Goal: Navigation & Orientation: Find specific page/section

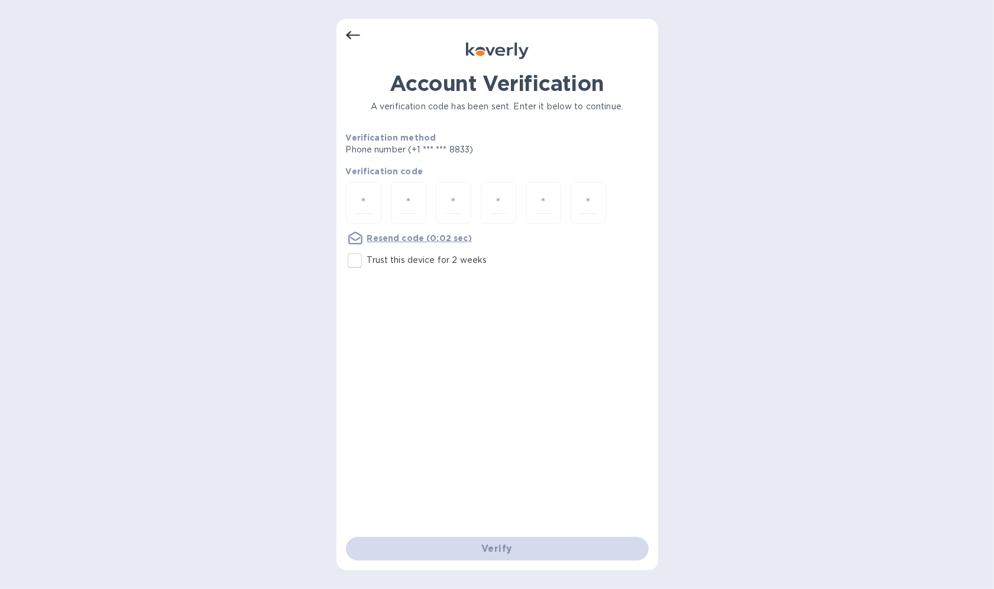
click at [386, 206] on div at bounding box center [497, 204] width 303 height 44
click at [356, 201] on input "number" at bounding box center [363, 203] width 15 height 22
paste input "3"
type input "3"
type input "2"
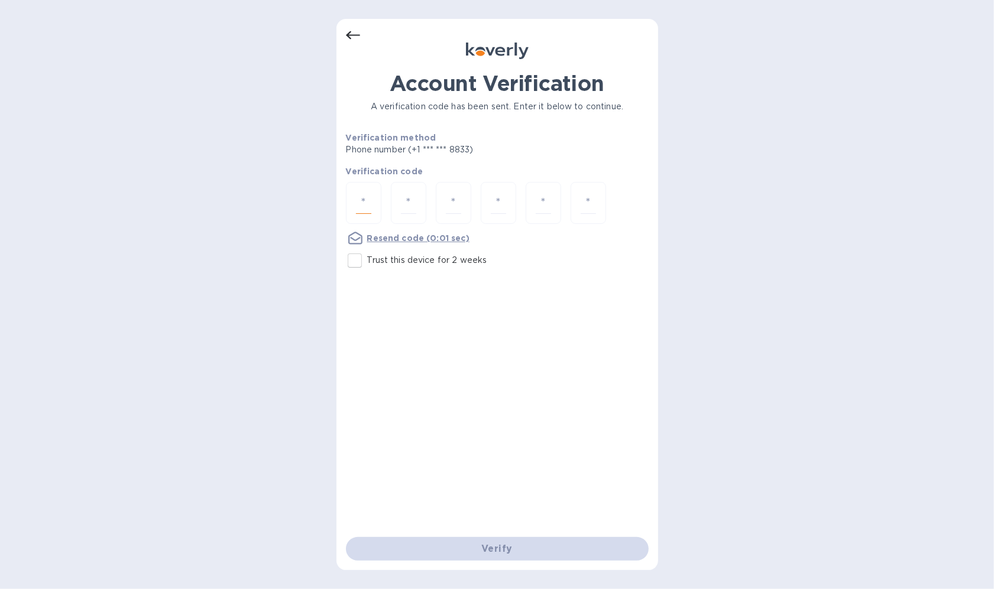
type input "8"
type input "9"
type input "8"
type input "2"
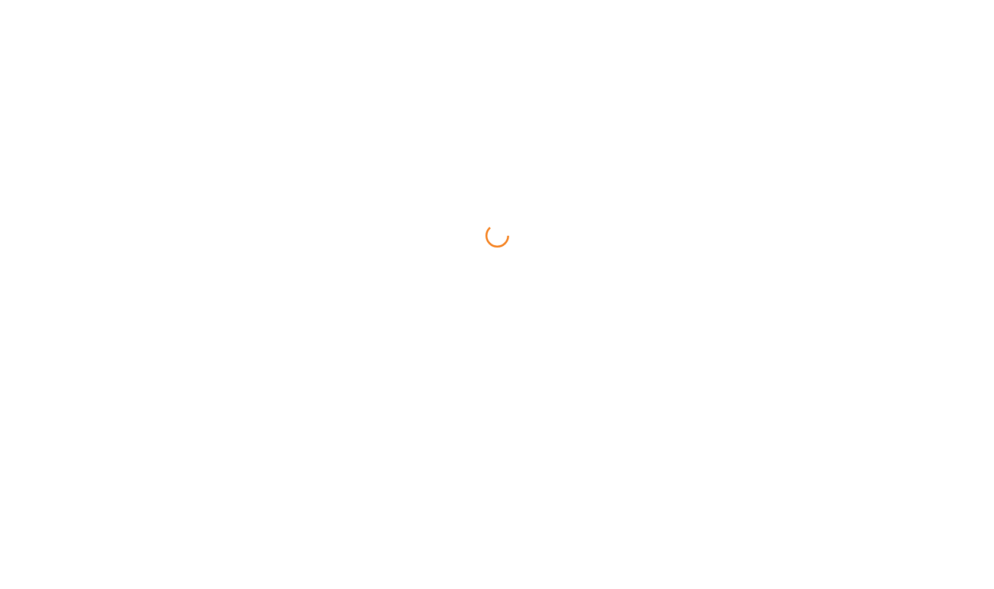
click at [355, 0] on html at bounding box center [497, 0] width 994 height 0
